Goal: Task Accomplishment & Management: Manage account settings

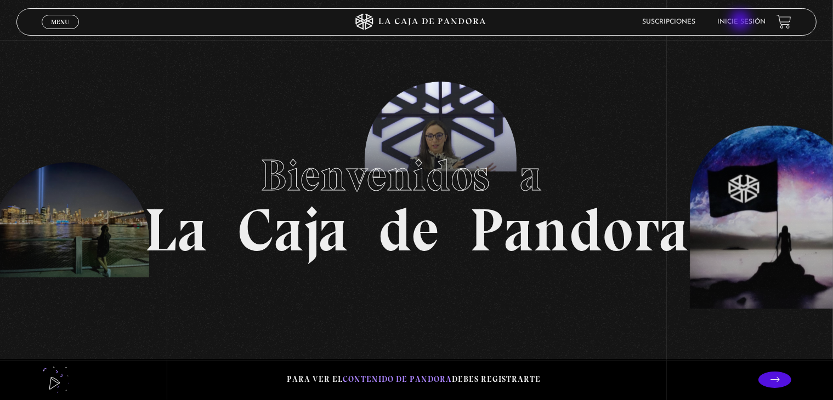
click at [742, 21] on link "Inicie sesión" at bounding box center [741, 22] width 48 height 7
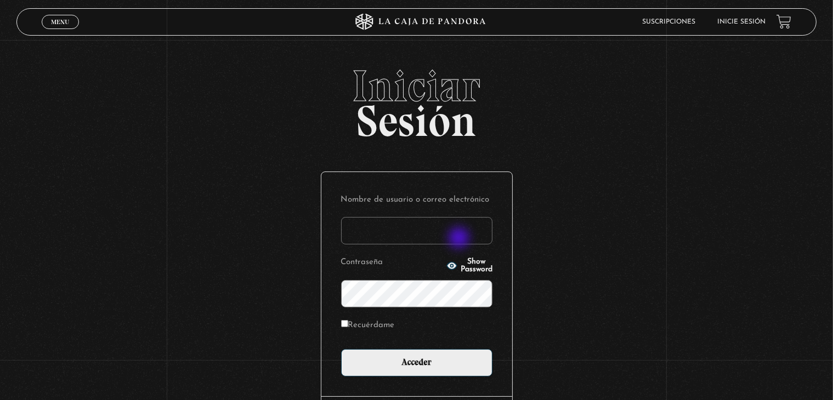
click at [460, 239] on input "Nombre de usuario o correo electrónico" at bounding box center [416, 230] width 151 height 27
type input "[EMAIL_ADDRESS][DOMAIN_NAME]"
